Goal: Task Accomplishment & Management: Use online tool/utility

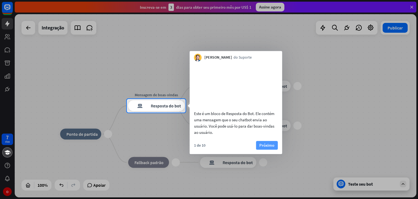
click at [267, 147] on font "Próximo" at bounding box center [266, 144] width 15 height 5
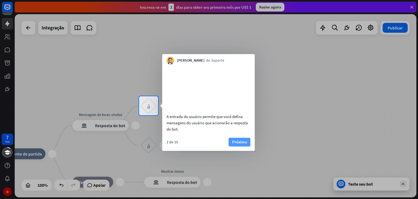
click at [238, 144] on font "Próximo" at bounding box center [239, 141] width 15 height 5
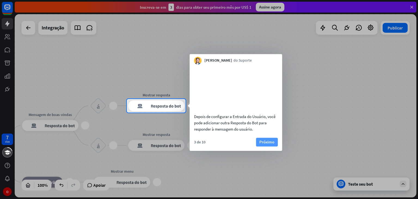
click at [262, 144] on font "Próximo" at bounding box center [266, 141] width 15 height 5
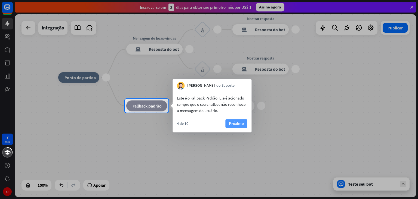
click at [236, 123] on font "Próximo" at bounding box center [236, 122] width 15 height 5
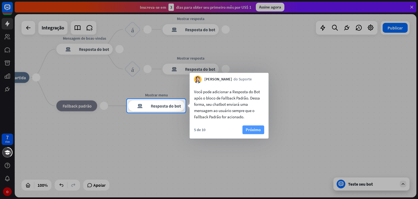
click at [244, 126] on button "Próximo" at bounding box center [253, 129] width 22 height 9
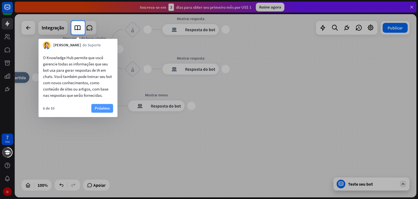
click at [104, 109] on font "Próximo" at bounding box center [102, 107] width 15 height 5
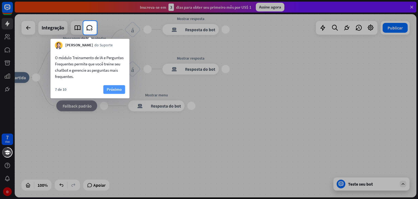
click at [115, 89] on font "Próximo" at bounding box center [114, 88] width 15 height 5
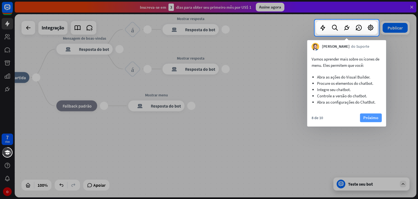
click at [365, 118] on font "Próximo" at bounding box center [370, 117] width 15 height 5
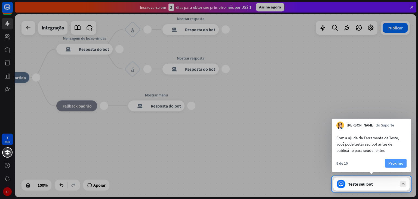
click at [401, 166] on font "Próximo" at bounding box center [395, 163] width 15 height 8
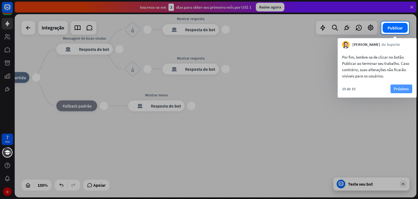
click at [402, 90] on font "Próximo" at bounding box center [401, 88] width 15 height 5
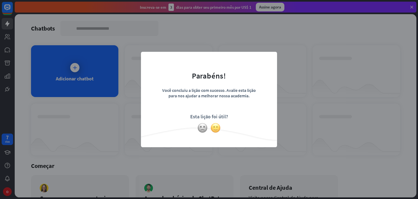
click at [214, 126] on img at bounding box center [215, 127] width 10 height 10
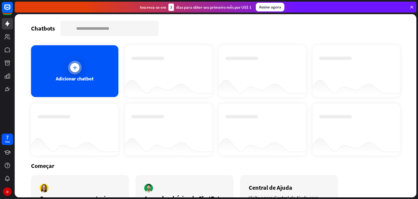
click at [80, 66] on div at bounding box center [75, 68] width 14 height 14
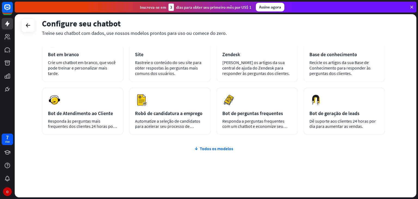
scroll to position [42, 0]
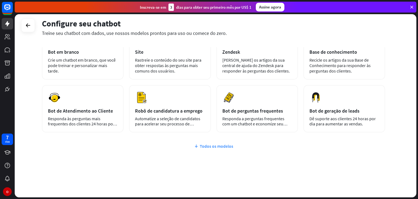
click at [220, 146] on font "Todos os modelos" at bounding box center [216, 145] width 33 height 5
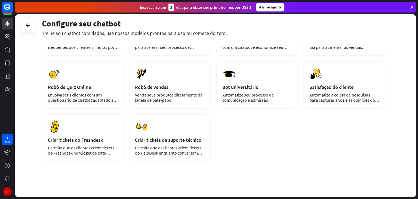
scroll to position [120, 0]
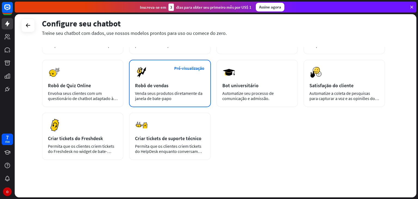
click at [161, 86] on font "Robô de vendas" at bounding box center [151, 85] width 33 height 6
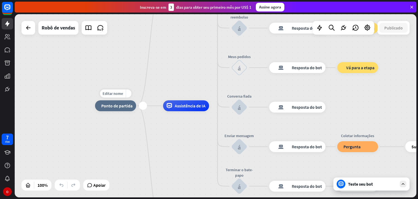
click at [119, 107] on font "Ponto de partida" at bounding box center [116, 105] width 31 height 5
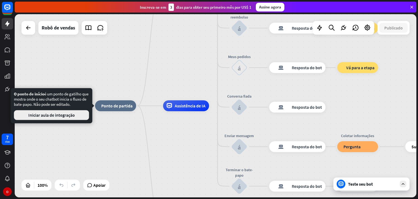
click at [72, 116] on font "Iniciar aula de integração" at bounding box center [51, 114] width 47 height 5
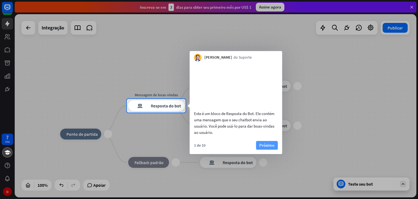
click at [275, 149] on button "Próximo" at bounding box center [267, 145] width 22 height 9
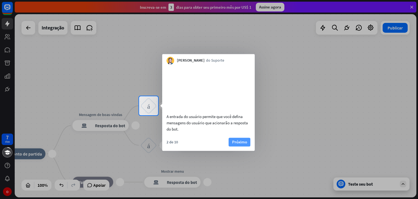
click at [245, 145] on font "Próximo" at bounding box center [239, 142] width 15 height 8
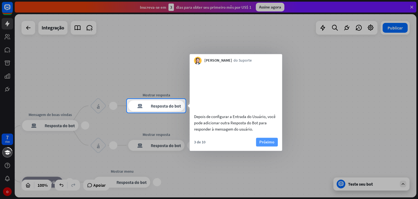
click at [258, 146] on button "Próximo" at bounding box center [267, 141] width 22 height 9
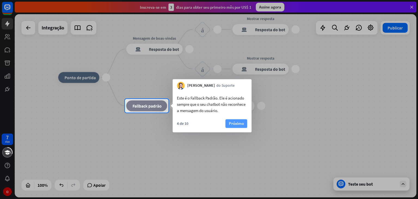
click at [230, 122] on font "Próximo" at bounding box center [236, 122] width 15 height 5
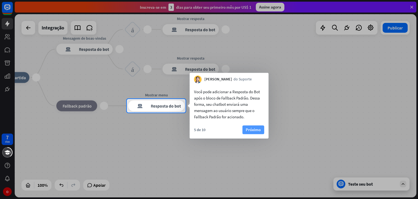
click at [246, 127] on font "Próximo" at bounding box center [253, 129] width 15 height 5
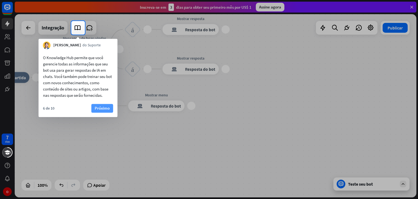
click at [108, 107] on font "Próximo" at bounding box center [102, 107] width 15 height 5
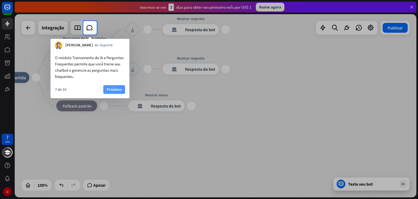
click at [116, 88] on font "Próximo" at bounding box center [114, 88] width 15 height 5
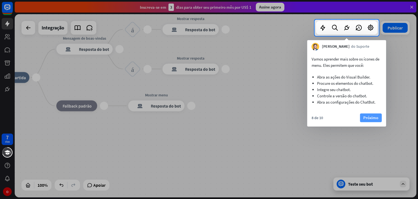
click at [370, 116] on font "Próximo" at bounding box center [370, 117] width 15 height 5
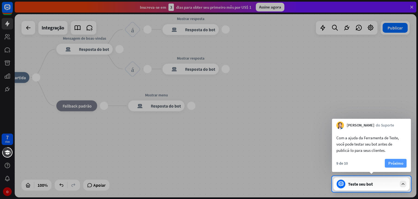
click at [395, 161] on font "Próximo" at bounding box center [395, 162] width 15 height 5
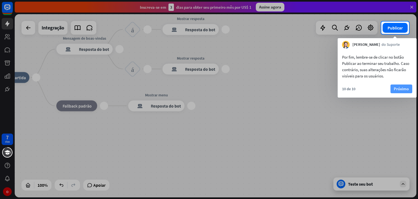
click at [393, 86] on button "Próximo" at bounding box center [401, 88] width 22 height 9
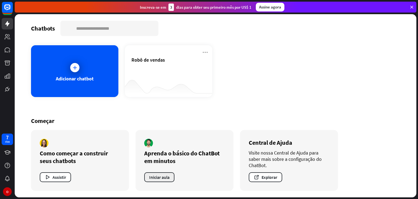
click at [160, 176] on font "Iniciar aula" at bounding box center [159, 176] width 20 height 5
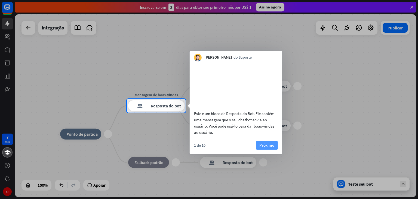
click at [265, 147] on font "Próximo" at bounding box center [266, 144] width 15 height 5
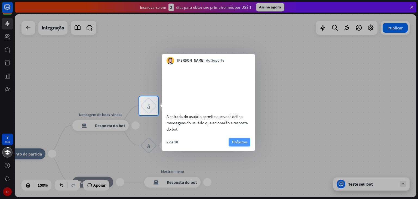
click at [235, 144] on font "Próximo" at bounding box center [239, 141] width 15 height 5
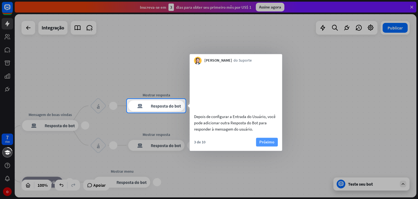
click at [261, 144] on font "Próximo" at bounding box center [266, 141] width 15 height 5
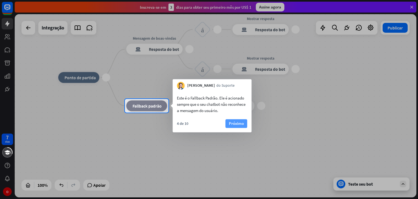
click at [242, 123] on font "Próximo" at bounding box center [236, 122] width 15 height 5
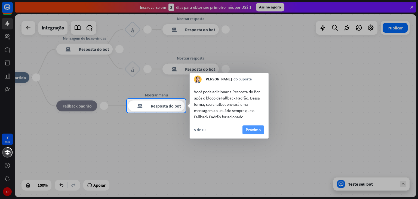
click at [251, 126] on font "Próximo" at bounding box center [253, 130] width 15 height 8
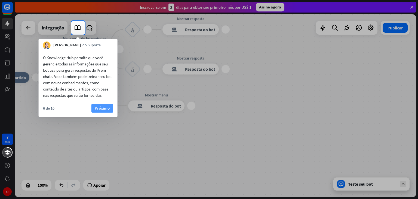
click at [109, 106] on font "Próximo" at bounding box center [102, 107] width 15 height 5
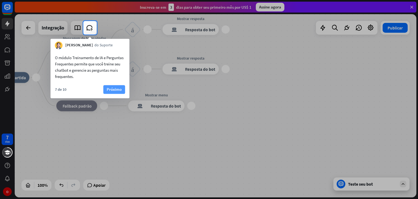
click at [114, 90] on font "Próximo" at bounding box center [114, 88] width 15 height 5
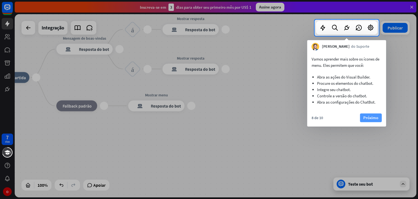
click at [379, 118] on button "Próximo" at bounding box center [371, 117] width 22 height 9
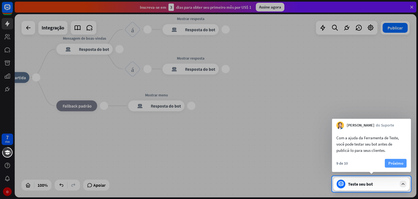
click at [390, 161] on font "Próximo" at bounding box center [395, 162] width 15 height 5
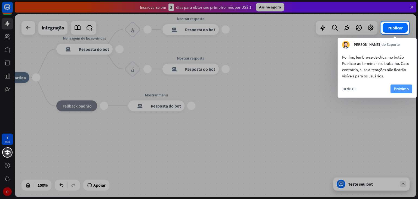
click at [404, 89] on font "Próximo" at bounding box center [401, 88] width 15 height 5
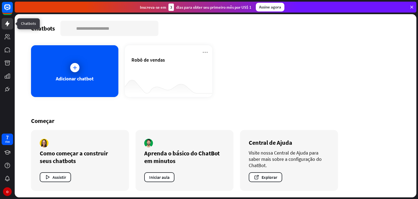
click at [8, 23] on icon at bounding box center [7, 23] width 4 height 5
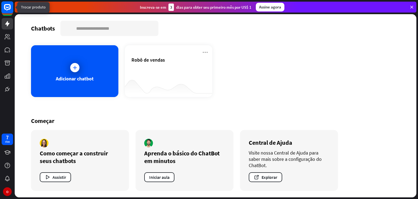
click at [8, 10] on icon at bounding box center [7, 7] width 7 height 7
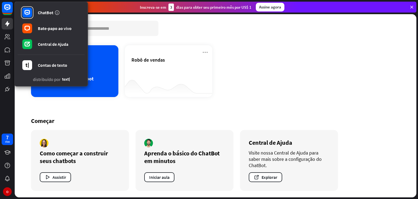
click at [26, 97] on div "Chatbots procurar Adicionar chatbot [PERSON_NAME] de vendas Começar Como começa…" at bounding box center [215, 105] width 401 height 183
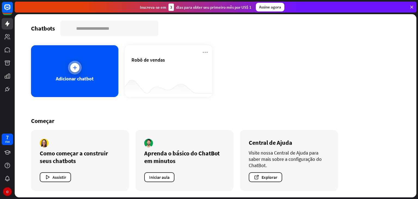
click at [71, 63] on div at bounding box center [75, 68] width 14 height 14
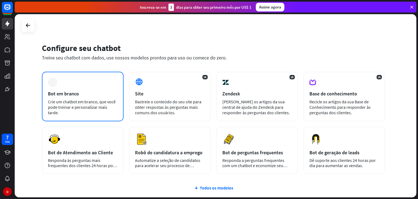
click at [90, 99] on font "Crie um chatbot em branco, que você pode treinar e personalizar mais tarde." at bounding box center [82, 107] width 68 height 16
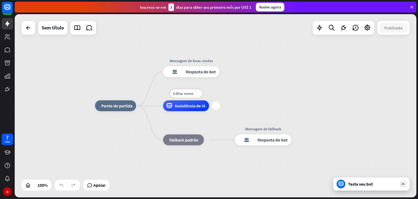
click at [182, 107] on font "Assistência de IA" at bounding box center [190, 105] width 31 height 5
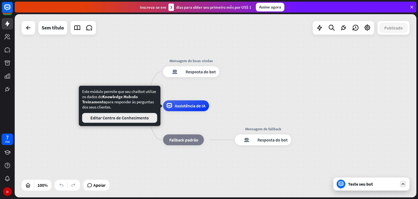
click at [127, 117] on font "Editar Centro de Conhecimento" at bounding box center [119, 117] width 58 height 5
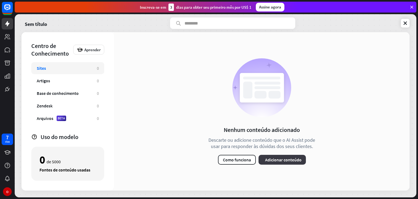
click at [275, 157] on font "Adicionar conteúdo" at bounding box center [283, 159] width 36 height 5
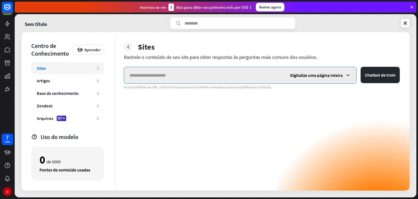
click at [161, 74] on input "text" at bounding box center [204, 75] width 160 height 16
paste input "**********"
type input "**********"
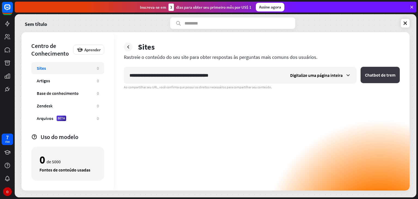
click at [368, 75] on font "Chatbot de trem" at bounding box center [380, 74] width 30 height 5
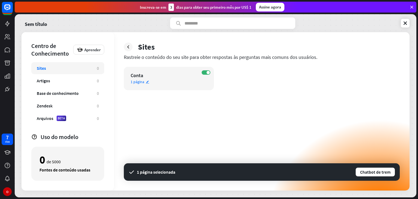
click at [158, 80] on div "1 página editar" at bounding box center [164, 81] width 67 height 5
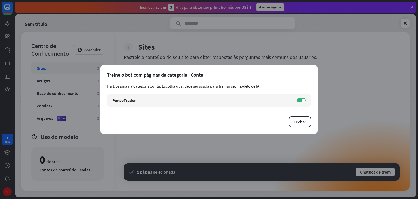
click at [320, 119] on div "fechar Treine o bot com páginas da categoria “Conta” Há 1 página na categoria C…" at bounding box center [209, 99] width 418 height 199
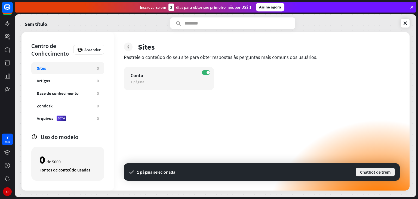
click at [378, 170] on font "Chatbot de trem" at bounding box center [375, 171] width 30 height 5
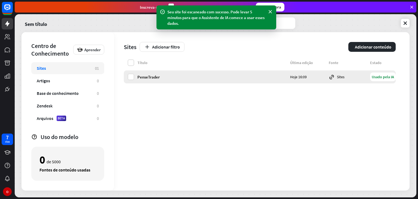
click at [378, 77] on font "Usado pela IA" at bounding box center [383, 76] width 22 height 5
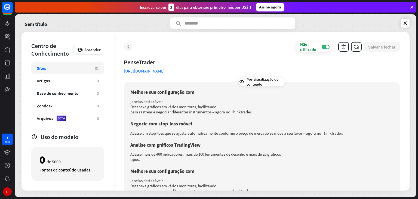
click at [379, 113] on p "para rastrear e negociar diferentes instrumentos – agora no ThinkTrader." at bounding box center [261, 111] width 263 height 5
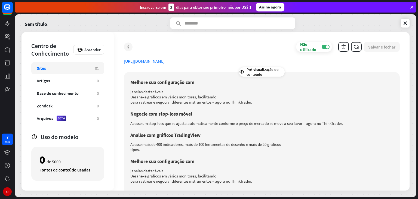
scroll to position [11, 0]
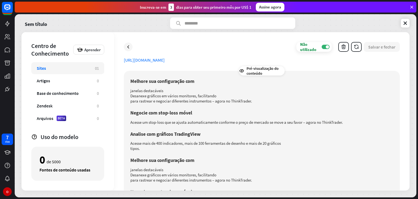
click at [83, 70] on div "Sites" at bounding box center [63, 67] width 53 height 5
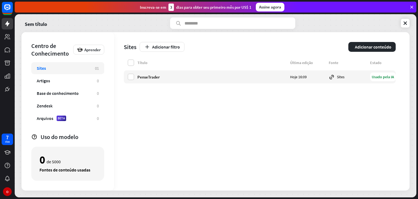
click at [83, 70] on div "Sites" at bounding box center [63, 67] width 53 height 5
click at [200, 22] on input "text" at bounding box center [232, 22] width 125 height 11
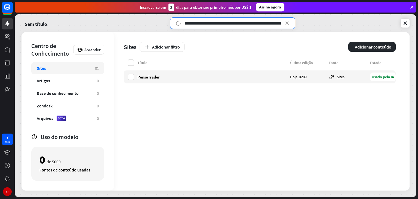
scroll to position [0, 38]
type input "**********"
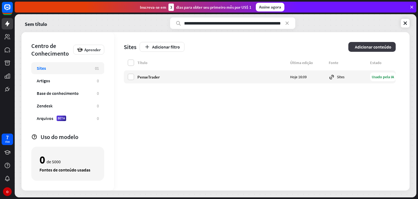
scroll to position [0, 0]
click at [376, 47] on font "Adicionar conteúdo" at bounding box center [373, 46] width 36 height 5
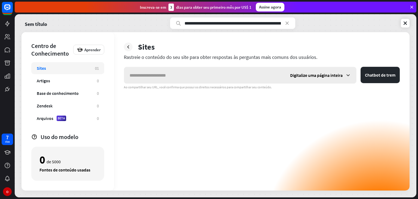
click at [222, 71] on input "text" at bounding box center [204, 75] width 160 height 16
type input "**********"
click at [383, 73] on font "Chatbot de trem" at bounding box center [380, 74] width 30 height 5
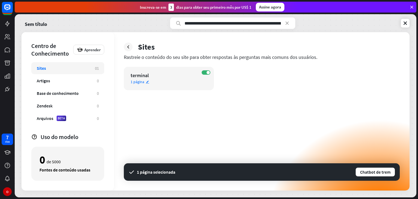
click at [166, 78] on div "terminal" at bounding box center [164, 75] width 67 height 6
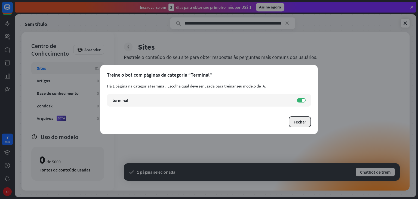
click at [298, 120] on font "Fechar" at bounding box center [299, 121] width 13 height 5
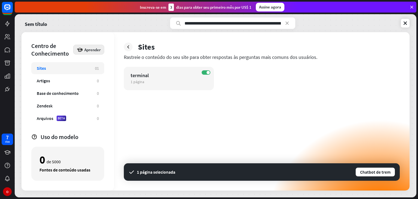
click at [88, 47] on font "Aprender" at bounding box center [92, 49] width 16 height 5
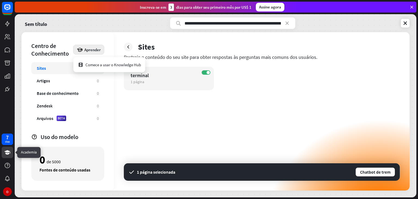
click at [7, 153] on icon at bounding box center [7, 152] width 6 height 4
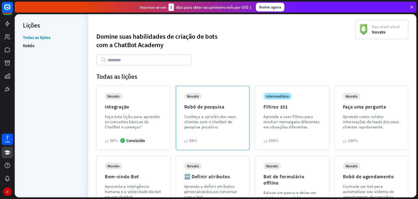
click at [215, 110] on div "novato Robô de pesquisa Conheça a opinião dos seus clientes com o chatbot de pe…" at bounding box center [212, 115] width 57 height 45
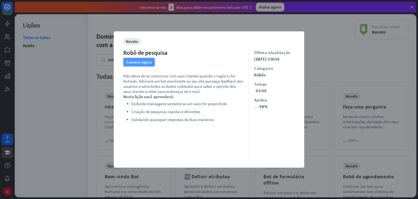
click at [135, 63] on font "Comece agora" at bounding box center [139, 61] width 26 height 5
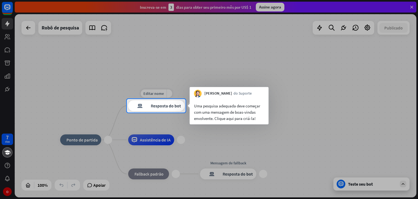
click at [177, 105] on font "Resposta do bot" at bounding box center [166, 105] width 30 height 5
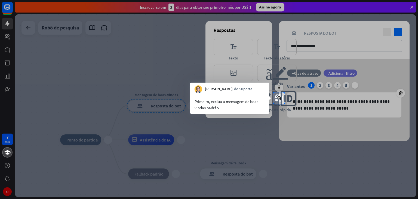
click at [235, 94] on div "Primeiro, exclua a mensagem de boas-vindas padrão." at bounding box center [229, 103] width 79 height 21
click at [280, 99] on font "editor_respostas_rápidas" at bounding box center [276, 99] width 39 height 16
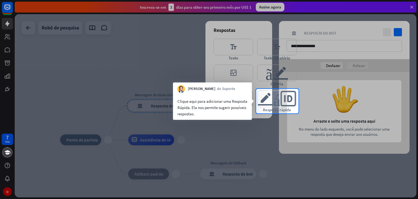
click at [323, 111] on div at bounding box center [357, 101] width 119 height 24
drag, startPoint x: 270, startPoint y: 97, endPoint x: 283, endPoint y: 94, distance: 13.7
click at [283, 94] on font "editor_respostas_rápidas" at bounding box center [276, 99] width 39 height 16
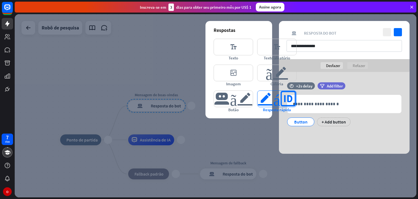
click at [283, 94] on font "editor_respostas_rápidas" at bounding box center [276, 99] width 39 height 16
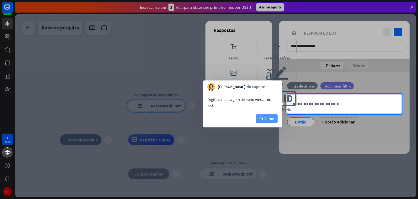
click at [266, 118] on font "Próximo" at bounding box center [266, 118] width 15 height 5
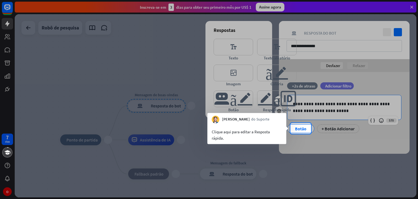
click at [294, 128] on div "Botão" at bounding box center [301, 128] width 18 height 8
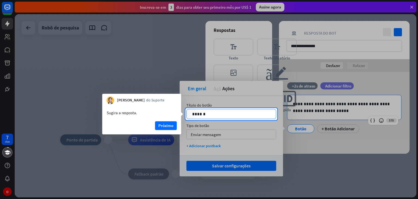
click at [223, 115] on p "******" at bounding box center [231, 113] width 78 height 7
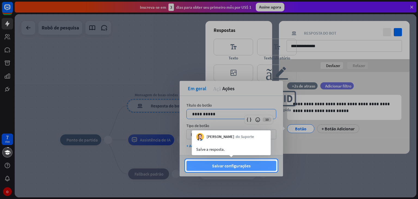
click at [241, 167] on font "Salvar configurações" at bounding box center [231, 165] width 39 height 5
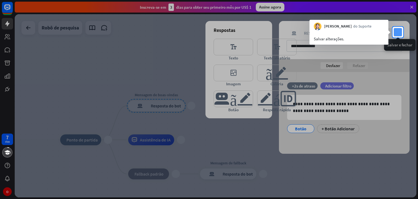
click at [397, 29] on icon "verificar" at bounding box center [398, 32] width 8 height 8
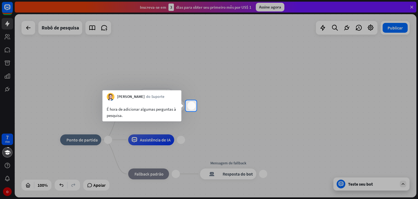
click at [188, 106] on div "mais" at bounding box center [191, 105] width 8 height 8
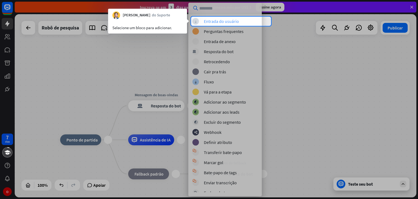
click at [212, 19] on font "Entrada do usuário" at bounding box center [221, 20] width 35 height 5
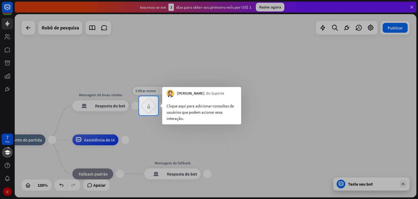
click at [146, 106] on div "bloco_entrada_do_usuário" at bounding box center [148, 105] width 16 height 16
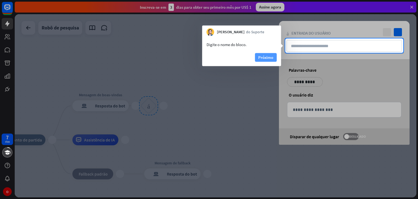
click at [270, 55] on font "Próximo" at bounding box center [265, 57] width 15 height 5
type input "**"
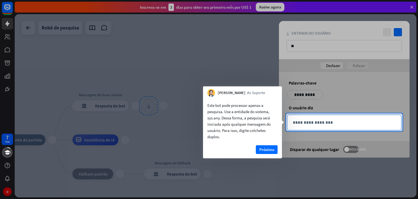
click at [300, 118] on div "**********" at bounding box center [344, 122] width 114 height 15
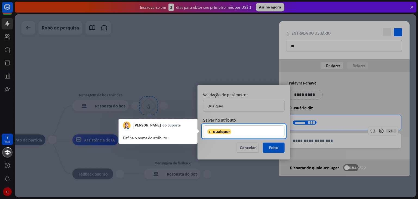
click at [270, 146] on div at bounding box center [209, 168] width 418 height 60
click at [258, 135] on div "variável qualquer seta para baixo" at bounding box center [244, 131] width 82 height 12
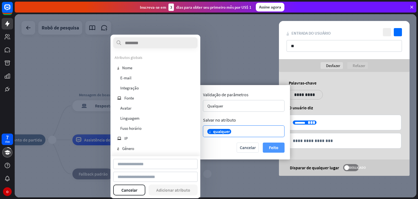
type input "**********"
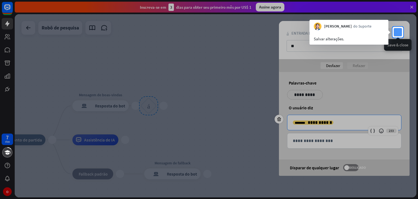
click at [398, 32] on icon "verificar" at bounding box center [398, 32] width 8 height 8
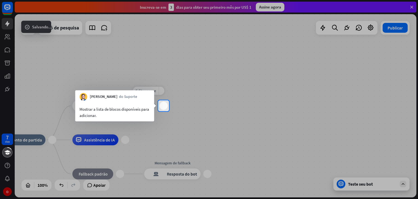
click at [164, 106] on div "mais" at bounding box center [163, 105] width 8 height 8
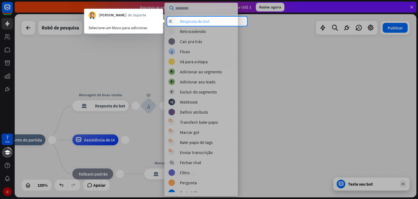
click at [194, 21] on font "Resposta do bot" at bounding box center [195, 20] width 30 height 5
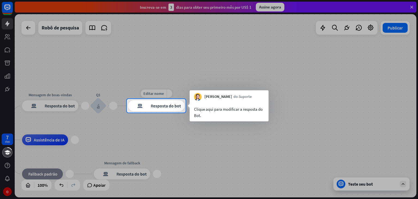
click at [174, 104] on font "Resposta do bot" at bounding box center [166, 105] width 30 height 5
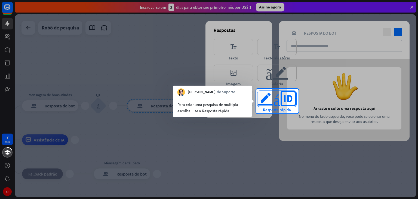
click at [275, 98] on font "editor_respostas_rápidas" at bounding box center [276, 99] width 39 height 16
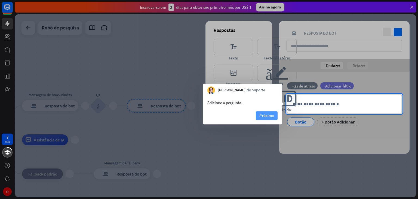
click at [267, 118] on font "Próximo" at bounding box center [266, 116] width 15 height 8
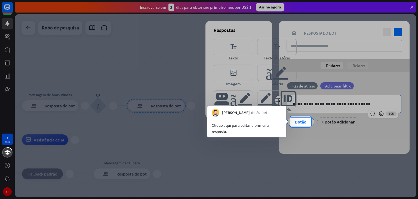
click at [304, 123] on font "Botão" at bounding box center [300, 121] width 11 height 5
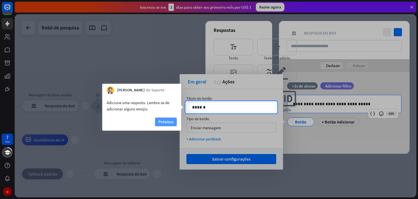
click at [163, 123] on font "Próximo" at bounding box center [165, 121] width 15 height 5
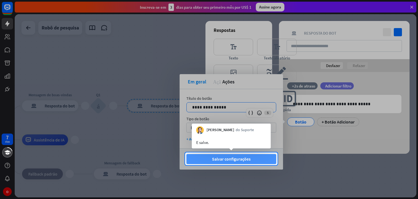
click at [228, 156] on font "Salvar configurações" at bounding box center [231, 158] width 39 height 5
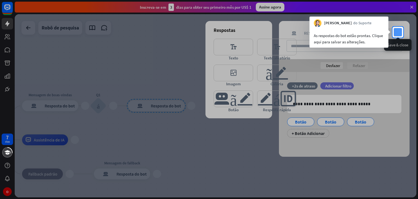
click at [399, 30] on icon "verificar" at bounding box center [398, 32] width 8 height 8
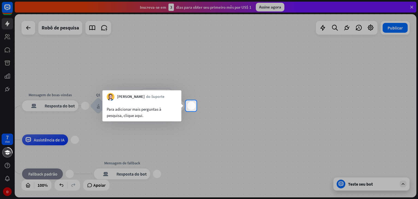
click at [189, 106] on div "mais" at bounding box center [191, 105] width 8 height 8
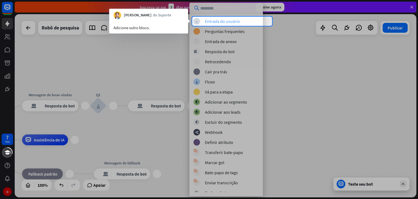
click at [248, 23] on div "bloco_entrada_do_usuário Entrada do usuário" at bounding box center [232, 21] width 78 height 7
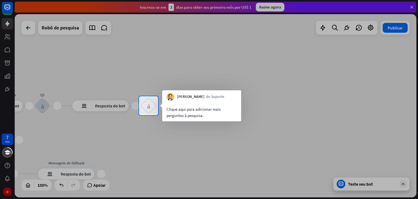
click at [11, 10] on div at bounding box center [209, 48] width 418 height 96
click at [149, 106] on font "bloco_entrada_do_usuário" at bounding box center [148, 105] width 3 height 7
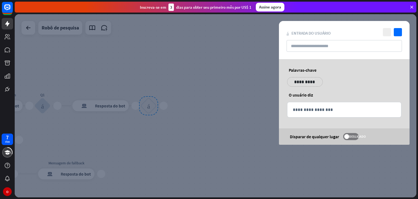
type input "**"
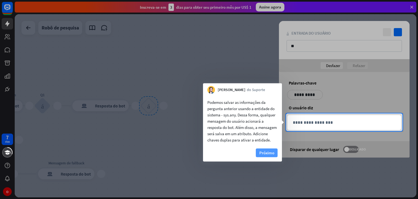
click at [266, 153] on font "Próximo" at bounding box center [266, 152] width 15 height 5
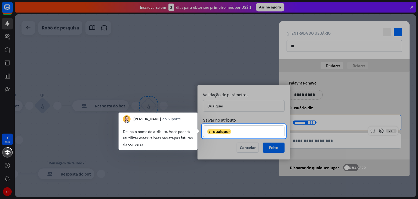
click at [269, 149] on div at bounding box center [209, 168] width 418 height 60
click at [254, 124] on div "Validação de parâmetros Qualquer seta para baixo Salvar no atributo variável qu…" at bounding box center [243, 122] width 92 height 74
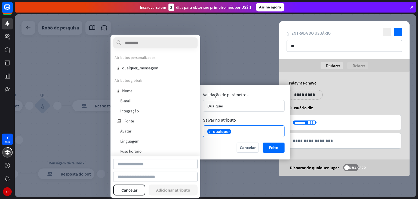
type input "*********"
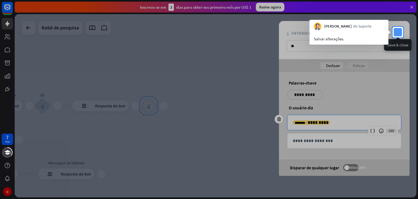
click at [397, 31] on icon "verificar" at bounding box center [398, 32] width 8 height 8
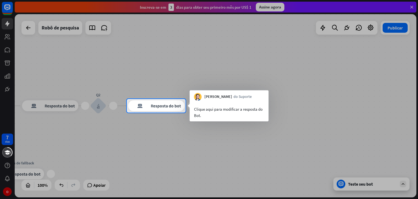
click at [10, 26] on div at bounding box center [209, 49] width 418 height 99
click at [158, 107] on font "Resposta do bot" at bounding box center [166, 105] width 30 height 5
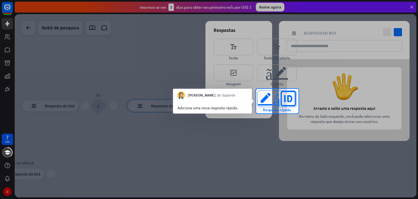
click at [277, 97] on font "editor_respostas_rápidas" at bounding box center [276, 99] width 39 height 16
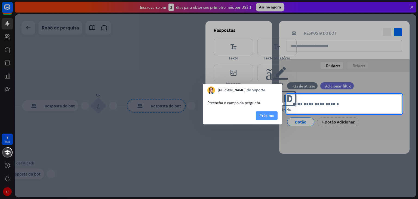
click at [264, 116] on font "Próximo" at bounding box center [266, 115] width 15 height 5
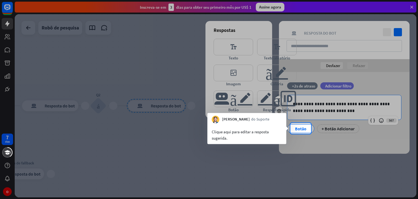
click at [302, 131] on div "Botão" at bounding box center [301, 128] width 18 height 8
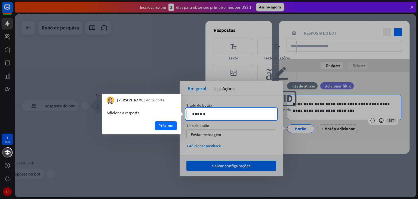
click at [221, 165] on div at bounding box center [209, 159] width 418 height 79
click at [226, 115] on p "******" at bounding box center [231, 113] width 78 height 7
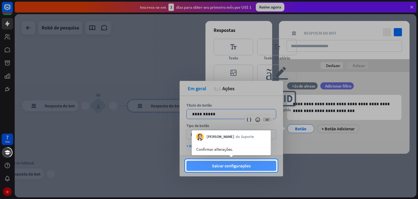
click at [239, 163] on font "Salvar configurações" at bounding box center [231, 165] width 39 height 5
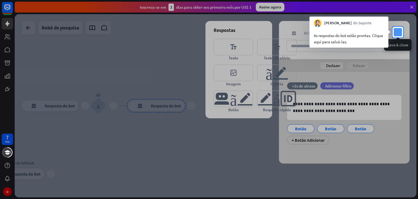
click at [396, 30] on icon "verificar" at bounding box center [398, 32] width 8 height 8
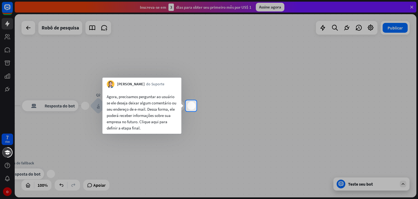
click at [191, 108] on div "mais" at bounding box center [191, 105] width 8 height 8
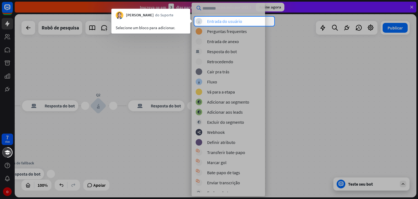
click at [220, 19] on font "Entrada do usuário" at bounding box center [224, 20] width 35 height 5
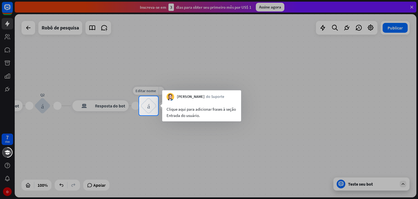
click at [145, 109] on div "bloco_entrada_do_usuário" at bounding box center [148, 105] width 16 height 16
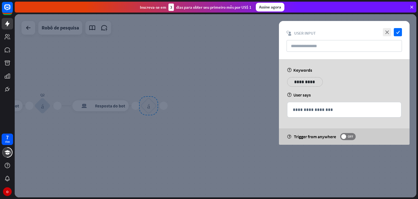
type input "**"
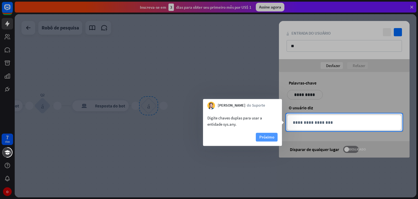
click at [276, 135] on button "Próximo" at bounding box center [267, 136] width 22 height 9
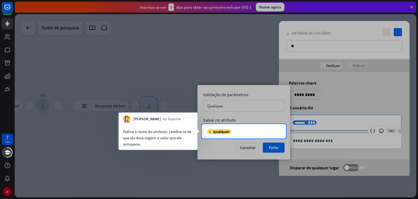
click at [277, 144] on div at bounding box center [209, 168] width 418 height 60
click at [257, 124] on div "Validação de parâmetros Qualquer seta para baixo Salvar no atributo variável qu…" at bounding box center [243, 122] width 92 height 74
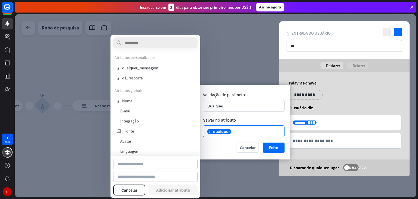
type input "*********"
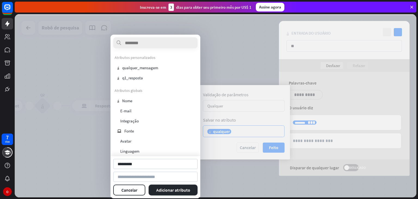
click at [273, 146] on div at bounding box center [215, 105] width 401 height 183
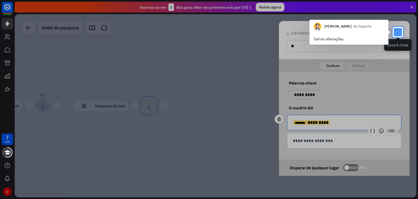
click at [399, 29] on icon "verificar" at bounding box center [398, 32] width 8 height 8
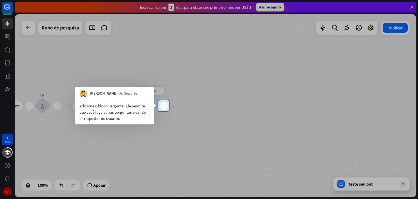
click at [161, 107] on div "mais" at bounding box center [163, 105] width 8 height 8
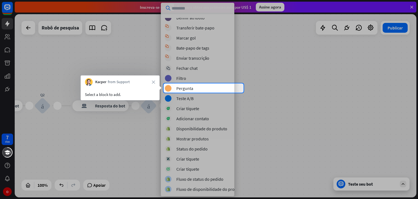
scroll to position [94, 0]
click at [186, 89] on font "Pergunta" at bounding box center [184, 87] width 17 height 5
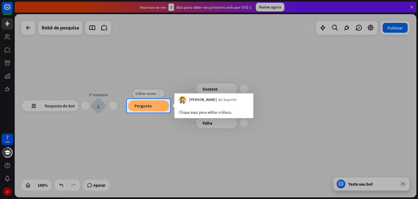
click at [145, 107] on font "Pergunta" at bounding box center [142, 105] width 17 height 5
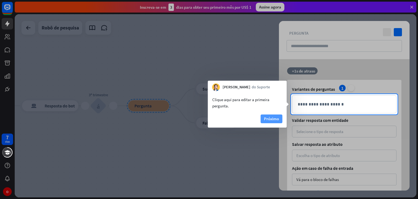
click at [274, 116] on font "Próximo" at bounding box center [271, 118] width 15 height 5
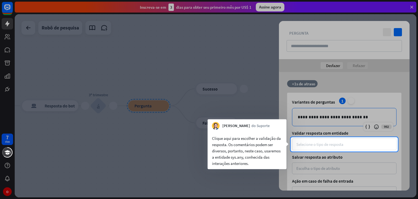
click at [301, 143] on font "Selecione o tipo de resposta" at bounding box center [319, 143] width 47 height 5
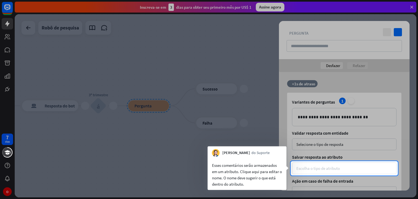
click at [310, 171] on div "Escolha o tipo de atributo" at bounding box center [344, 168] width 104 height 12
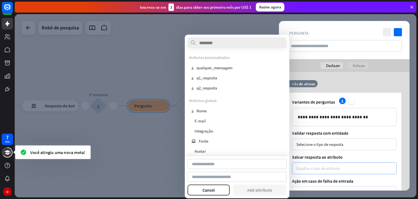
type input "********"
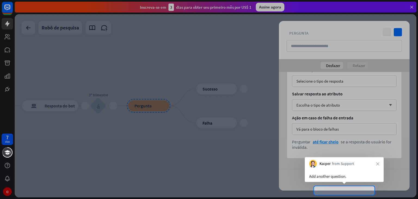
scroll to position [63, 0]
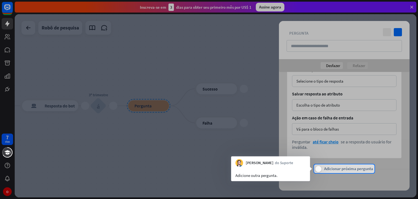
click at [319, 169] on div "mais" at bounding box center [318, 169] width 6 height 6
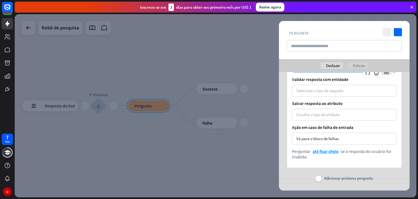
scroll to position [209, 0]
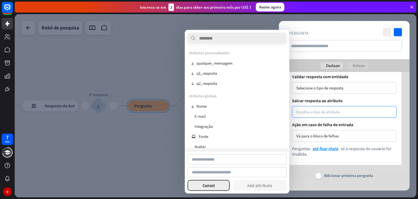
type input "*****"
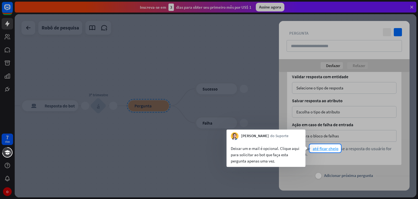
click at [320, 146] on font "até ficar cheio" at bounding box center [326, 148] width 26 height 5
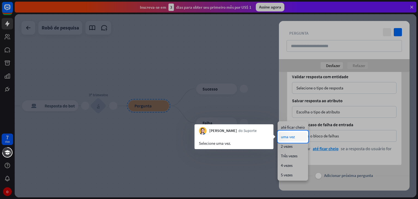
click at [285, 137] on font "uma vez" at bounding box center [288, 136] width 14 height 5
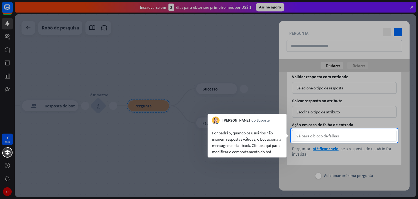
click at [310, 137] on font "Vá para o bloco de falhas" at bounding box center [317, 135] width 42 height 5
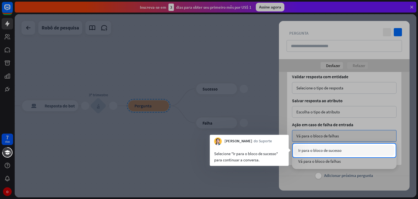
click at [317, 148] on font "Ir para o bloco de sucesso" at bounding box center [319, 149] width 43 height 5
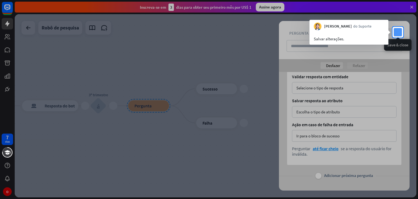
click at [400, 30] on icon "verificar" at bounding box center [398, 32] width 8 height 8
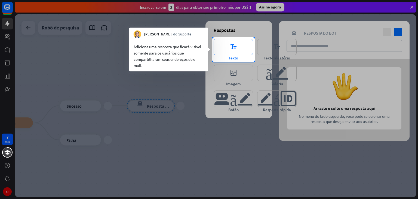
click at [231, 46] on font "editor_text" at bounding box center [233, 47] width 21 height 16
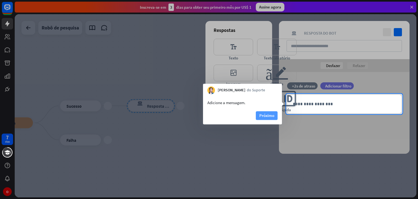
click at [262, 113] on font "Próximo" at bounding box center [266, 115] width 15 height 5
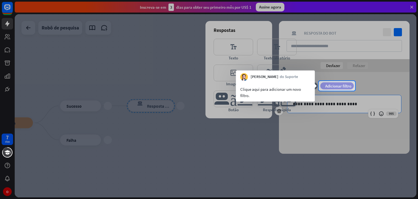
click at [339, 88] on div "filtro Adicionar filtro" at bounding box center [336, 85] width 33 height 7
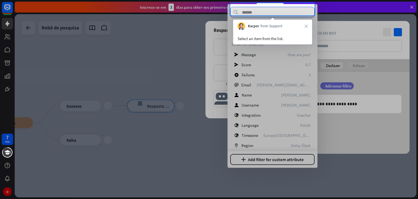
scroll to position [48, 0]
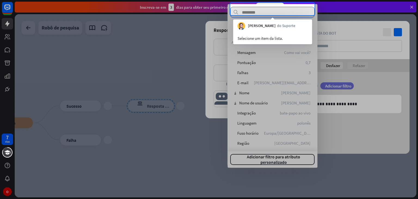
click at [289, 13] on input "text" at bounding box center [272, 12] width 84 height 11
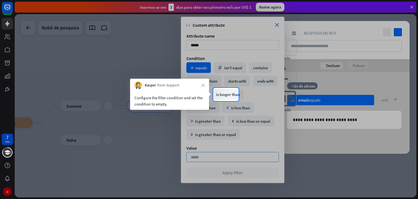
click at [277, 29] on body "7 dias O fechar Ajuda do produto Primeiros passos Comece a usar o ChatBot Centr…" at bounding box center [209, 99] width 418 height 199
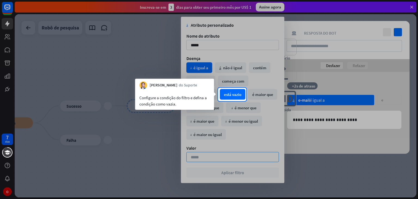
click at [233, 90] on div "está vazio" at bounding box center [233, 94] width 26 height 11
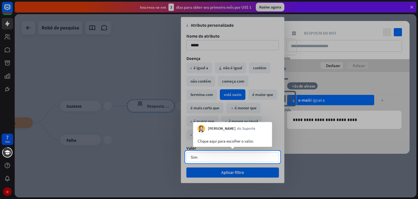
click at [234, 172] on div at bounding box center [209, 181] width 418 height 36
click at [239, 136] on div "Clique aqui para escolher o valor." at bounding box center [232, 139] width 79 height 14
click at [230, 155] on div "Sim seta para baixo" at bounding box center [232, 157] width 92 height 10
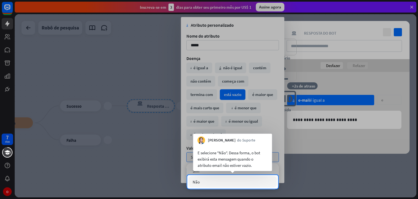
click at [229, 180] on div "Não" at bounding box center [232, 181] width 88 height 11
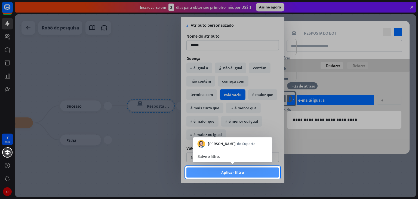
click at [236, 171] on font "Aplicar filtro" at bounding box center [232, 171] width 23 height 5
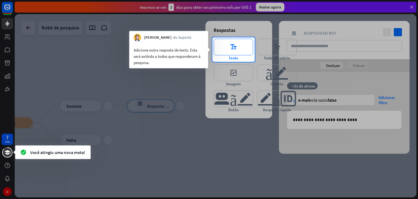
click at [234, 47] on font "editor_text" at bounding box center [233, 47] width 21 height 16
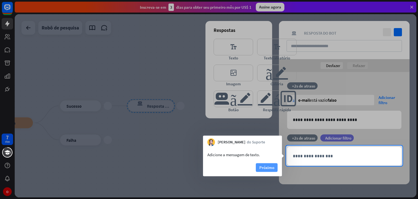
click at [272, 169] on font "Próximo" at bounding box center [266, 167] width 15 height 5
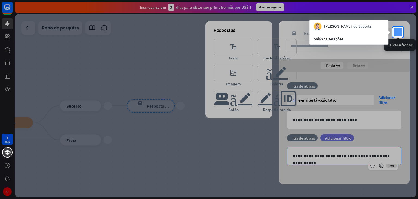
click at [398, 31] on icon "verificar" at bounding box center [398, 32] width 8 height 8
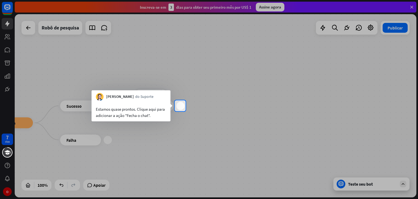
click at [178, 109] on div "mais" at bounding box center [180, 105] width 8 height 8
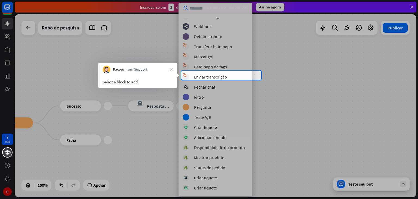
scroll to position [124, 0]
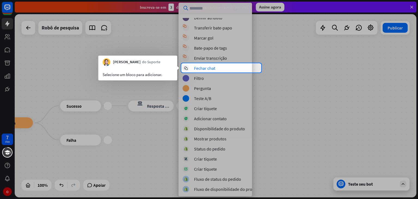
click at [157, 67] on div "Selecione um bloco para adicionar." at bounding box center [137, 73] width 79 height 14
click at [188, 66] on div "bloquear_fechar_chat" at bounding box center [186, 68] width 7 height 7
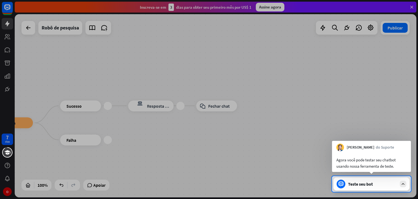
click at [355, 185] on font "Teste seu bot" at bounding box center [360, 183] width 25 height 5
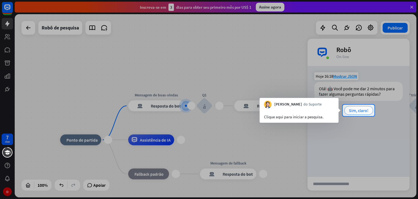
click at [356, 109] on font "Sim, claro!" at bounding box center [359, 109] width 20 height 5
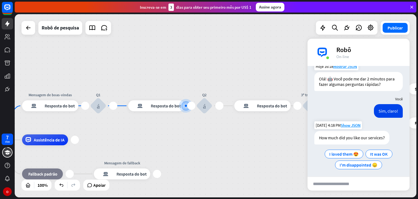
scroll to position [12, 0]
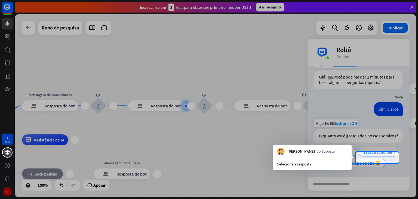
click at [369, 154] on font "Estava tudo bem" at bounding box center [378, 151] width 31 height 5
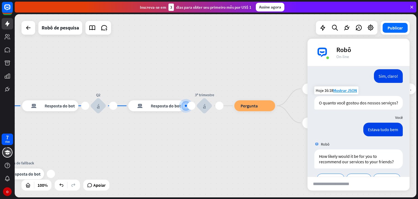
scroll to position [76, 0]
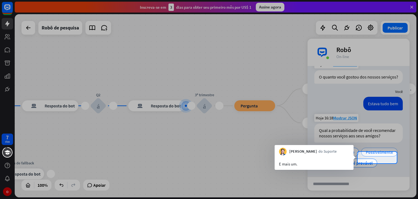
click at [369, 154] on font "Possivelmente" at bounding box center [379, 151] width 27 height 5
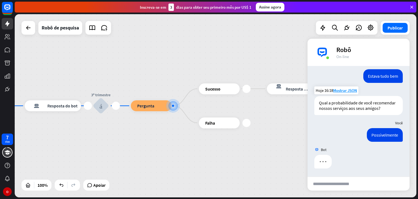
scroll to position [109, 0]
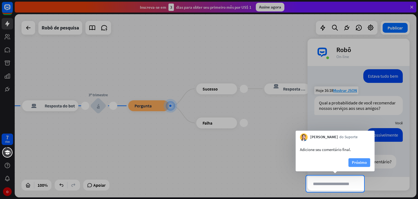
click at [360, 162] on font "Próximo" at bounding box center [359, 161] width 15 height 5
type input "**********"
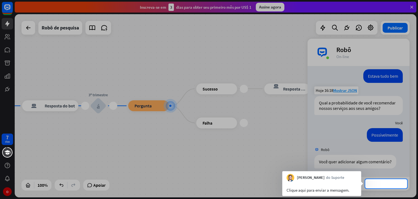
click at [368, 182] on font "enviar" at bounding box center [385, 183] width 39 height 7
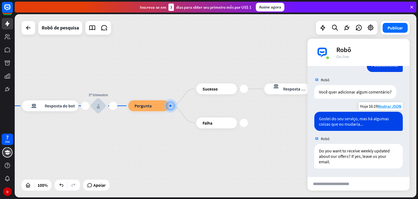
scroll to position [178, 0]
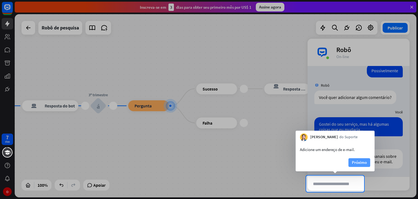
click at [359, 162] on font "Próximo" at bounding box center [359, 161] width 15 height 5
type input "**********"
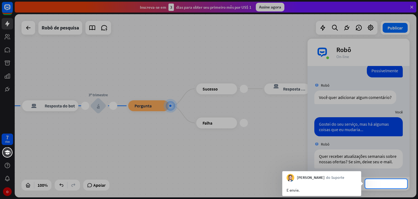
click at [378, 186] on font "enviar" at bounding box center [385, 183] width 39 height 7
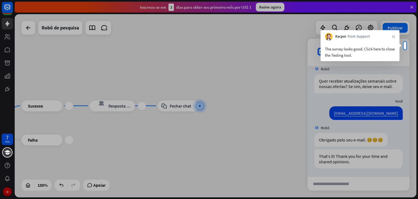
scroll to position [254, 0]
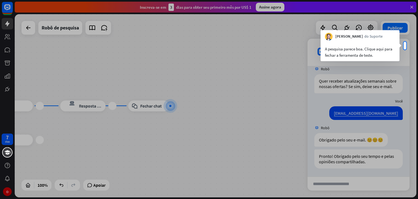
click at [397, 45] on div "A pesquisa parece boa. Clique aqui para fechar a ferramenta de teste." at bounding box center [359, 50] width 79 height 21
click at [404, 45] on div "mais_vert fechar Robô On-line" at bounding box center [358, 52] width 102 height 27
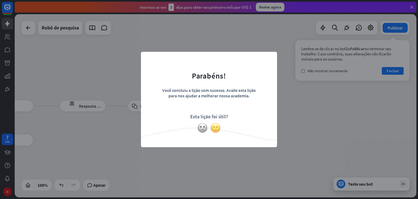
click at [216, 130] on img at bounding box center [215, 127] width 10 height 10
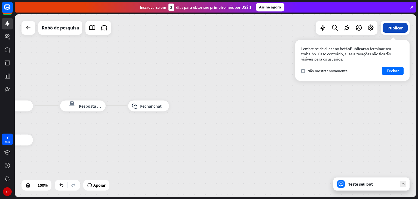
click at [393, 27] on font "Publicar" at bounding box center [394, 27] width 15 height 5
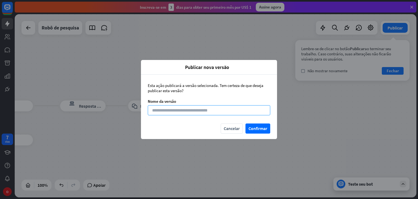
click at [187, 109] on input at bounding box center [209, 110] width 122 height 10
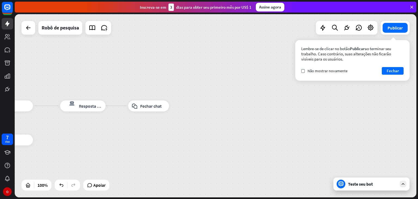
click at [9, 37] on div "Publicar nova versão fechar Esta ação publicará a versão selecionada. Tem certe…" at bounding box center [209, 99] width 418 height 199
click at [0, 0] on icon at bounding box center [0, 0] width 0 height 0
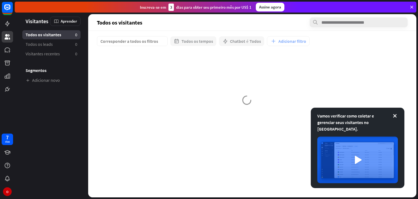
click at [10, 30] on div at bounding box center [7, 47] width 15 height 95
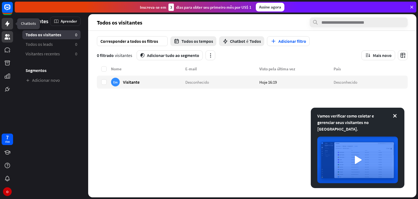
click at [9, 23] on icon at bounding box center [7, 23] width 4 height 5
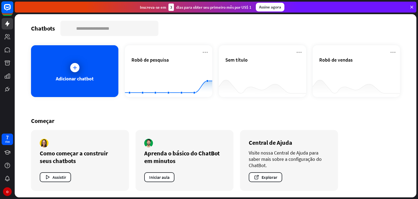
click at [7, 9] on rect at bounding box center [7, 7] width 12 height 12
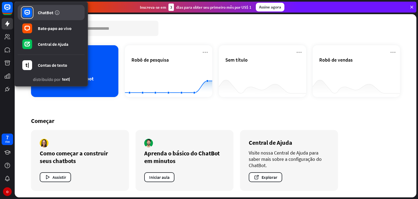
click at [36, 14] on link "ChatBot" at bounding box center [51, 12] width 67 height 15
